Goal: Information Seeking & Learning: Check status

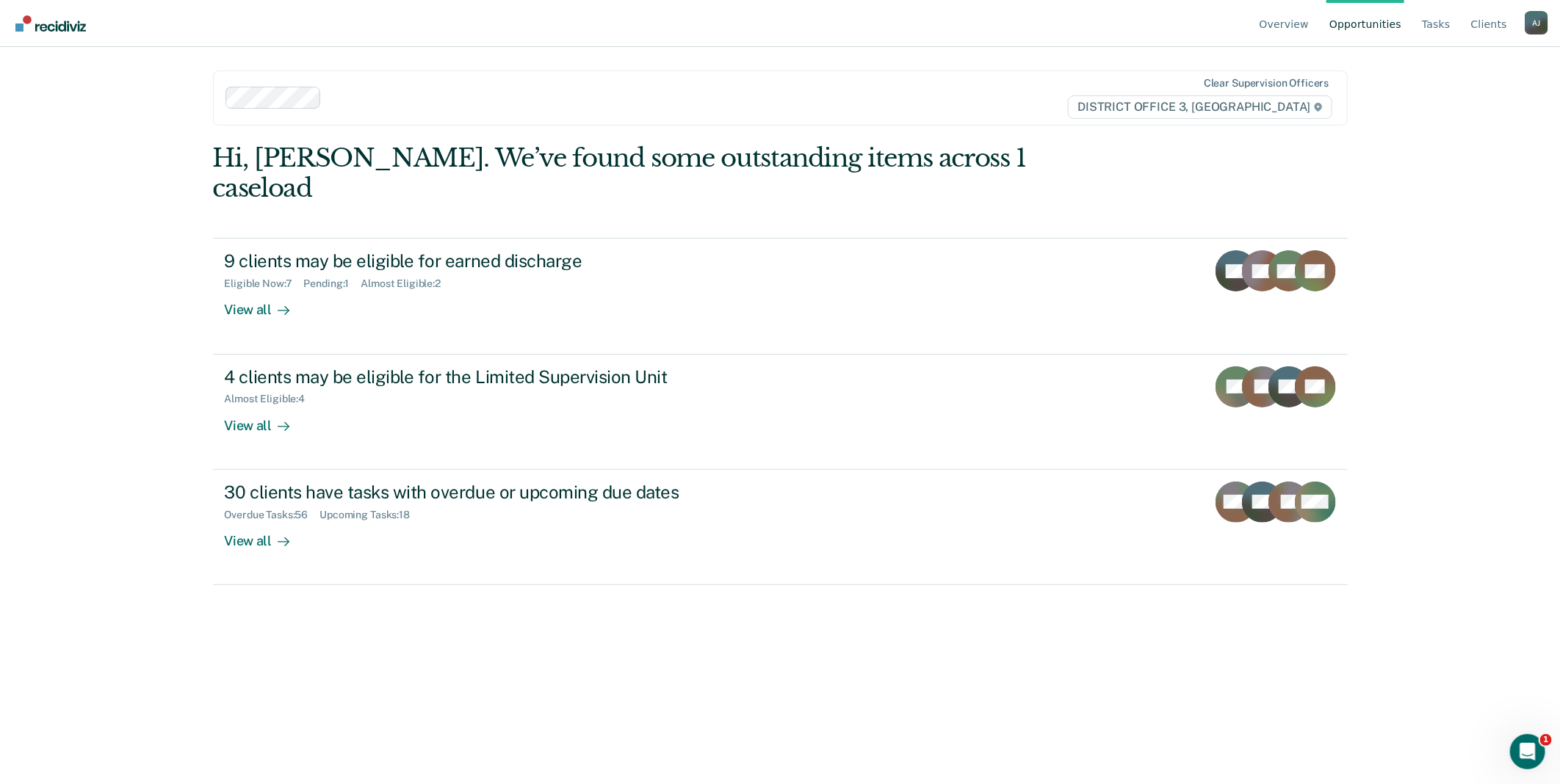
click at [1536, 23] on div "A J" at bounding box center [1536, 23] width 24 height 23
click at [1509, 112] on link "Go to Operations" at bounding box center [1477, 116] width 95 height 12
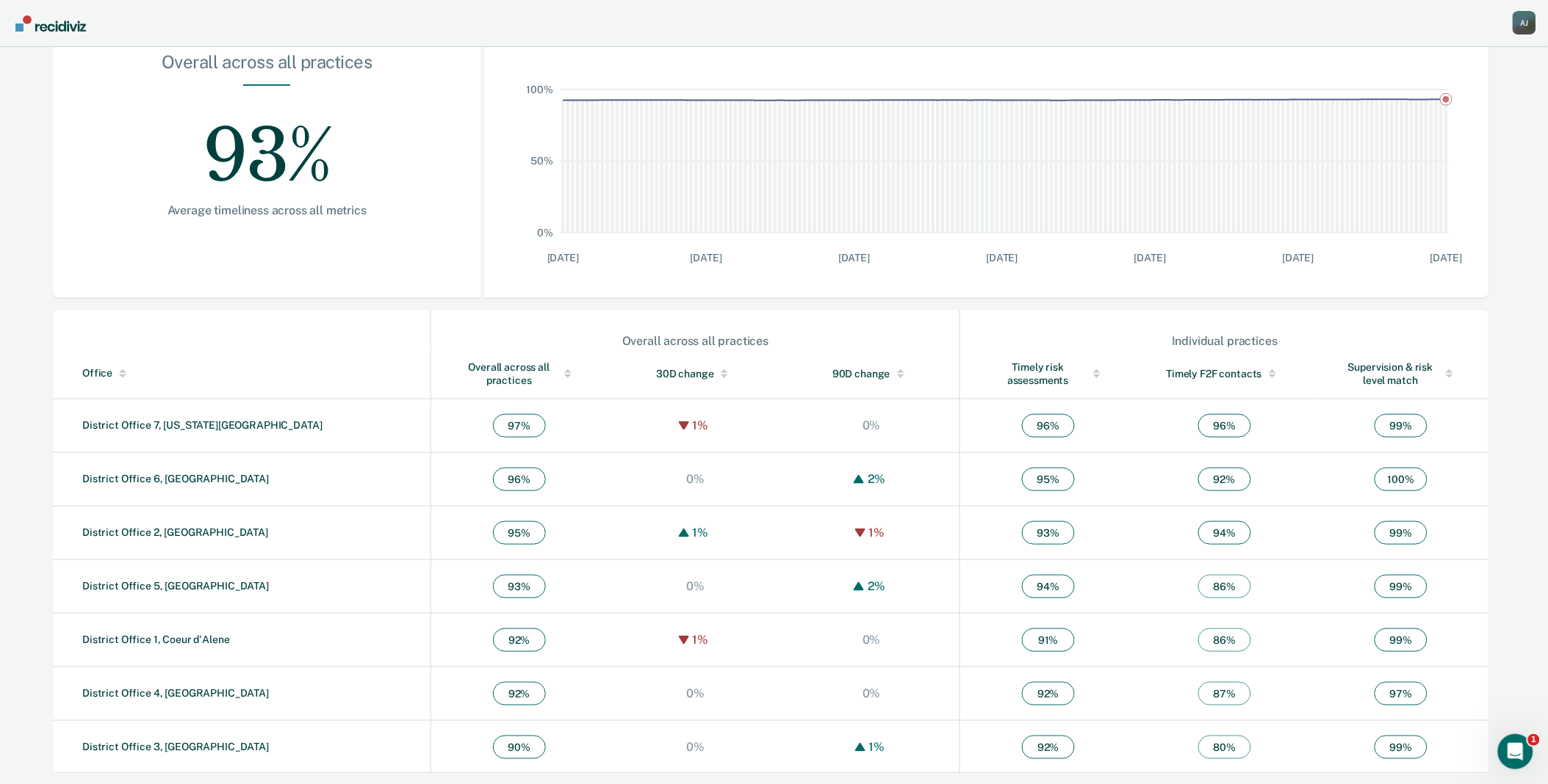
scroll to position [238, 0]
click at [181, 750] on link "District Office 3, [GEOGRAPHIC_DATA]" at bounding box center [176, 747] width 186 height 12
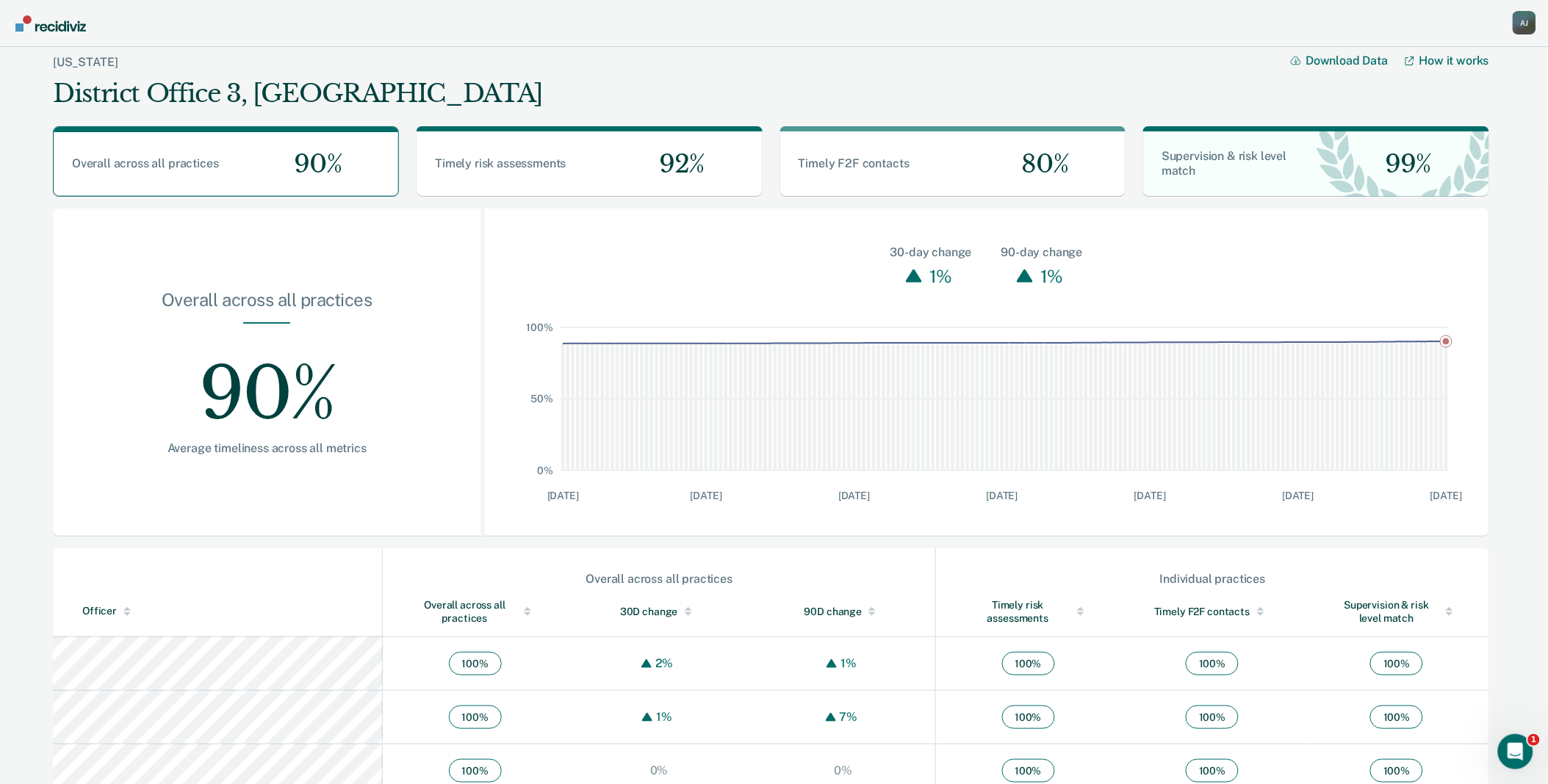
click at [448, 600] on div "Overall across all practices" at bounding box center [474, 612] width 125 height 26
